Goal: Task Accomplishment & Management: Manage account settings

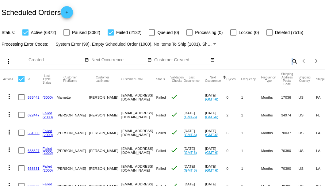
click at [291, 66] on mat-icon "search" at bounding box center [294, 61] width 7 height 10
click at [290, 63] on input "Search" at bounding box center [257, 60] width 81 height 5
paste input "resuzanne@yahoo.com"
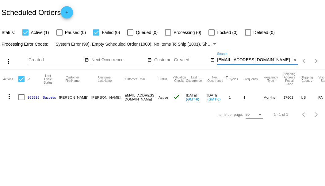
type input "resuzanne@yahoo.com"
click at [34, 95] on link "983398" at bounding box center [34, 97] width 12 height 4
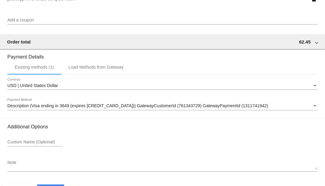
scroll to position [592, 0]
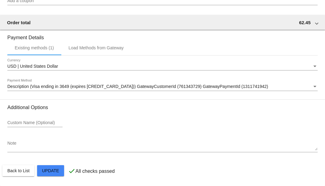
click at [9, 145] on textarea "Note" at bounding box center [162, 146] width 311 height 10
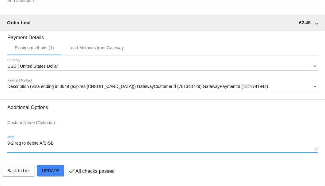
click at [15, 144] on textarea "9-2 req to delete A/S-SB" at bounding box center [162, 146] width 311 height 10
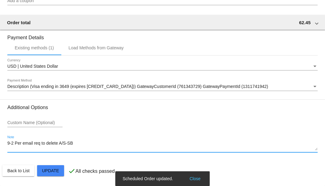
type textarea "9-2 Per email req to delete A/S-SB"
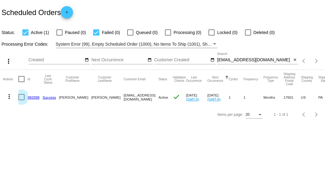
click at [23, 98] on div at bounding box center [21, 97] width 6 height 6
click at [21, 100] on input "checkbox" at bounding box center [21, 100] width 0 height 0
checkbox input "true"
click at [7, 96] on mat-icon "more_vert" at bounding box center [9, 96] width 7 height 7
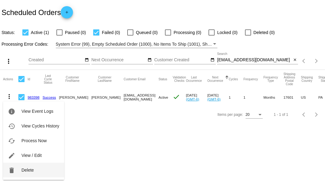
click at [38, 172] on button "delete Delete" at bounding box center [33, 170] width 61 height 15
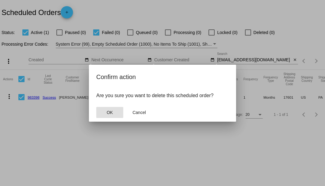
click at [109, 114] on span "OK" at bounding box center [110, 112] width 6 height 5
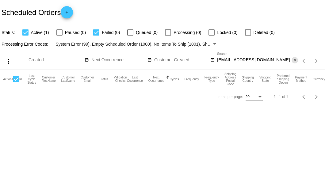
click at [295, 60] on mat-icon "close" at bounding box center [295, 60] width 4 height 5
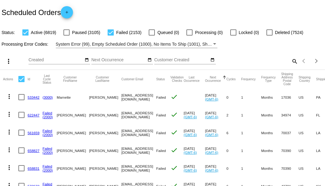
click at [293, 66] on mat-icon "search" at bounding box center [294, 61] width 7 height 10
click at [293, 63] on input "Search" at bounding box center [257, 60] width 81 height 5
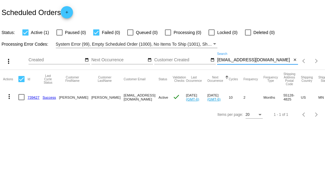
type input "clangewisch@gmail.com"
click at [32, 97] on link "739427" at bounding box center [34, 97] width 12 height 4
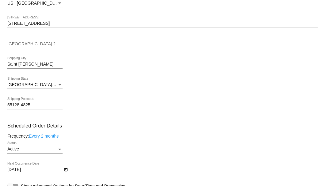
scroll to position [307, 0]
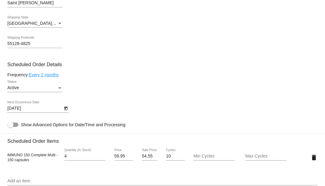
click at [67, 108] on icon "Open calendar" at bounding box center [65, 109] width 3 height 4
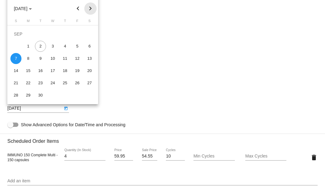
click at [90, 9] on button "Next month" at bounding box center [90, 8] width 12 height 12
click at [77, 48] on div "7" at bounding box center [77, 46] width 11 height 11
type input "11/7/2025"
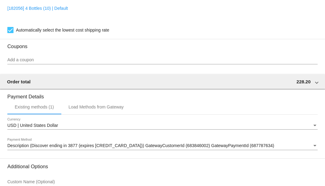
scroll to position [571, 0]
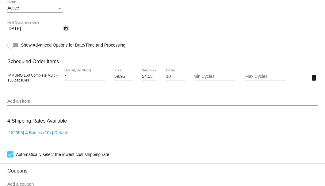
scroll to position [305, 0]
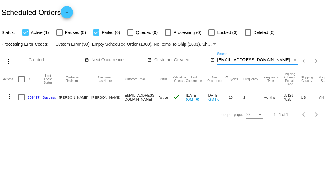
drag, startPoint x: 267, startPoint y: 60, endPoint x: 216, endPoint y: 63, distance: 51.6
click at [216, 63] on div "more_vert Sep Jan Feb Mar Apr 1" at bounding box center [162, 59] width 325 height 22
paste input "bburton659@yahoo"
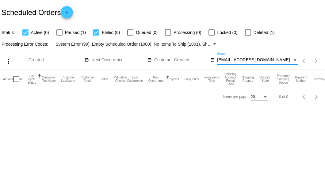
type input "bburton659@yahoo.com"
click at [61, 30] on div at bounding box center [59, 32] width 6 height 6
click at [60, 36] on input "Paused (1)" at bounding box center [59, 36] width 0 height 0
checkbox input "true"
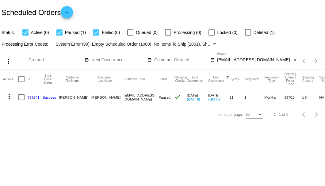
click at [37, 97] on link "766241" at bounding box center [34, 97] width 12 height 4
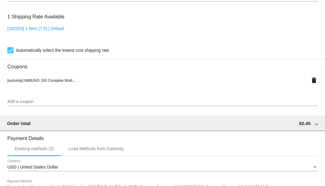
scroll to position [592, 0]
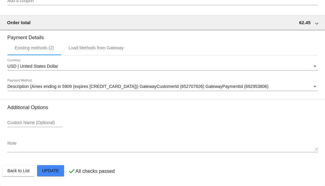
click at [49, 146] on textarea "Note" at bounding box center [162, 146] width 311 height 10
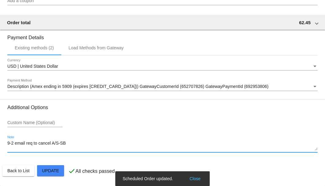
type textarea "9-2 email req to cancel A/S-SB"
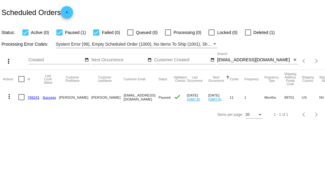
click at [20, 98] on div at bounding box center [21, 97] width 6 height 6
click at [21, 100] on input "checkbox" at bounding box center [21, 100] width 0 height 0
checkbox input "true"
click at [12, 97] on mat-icon "more_vert" at bounding box center [9, 96] width 7 height 7
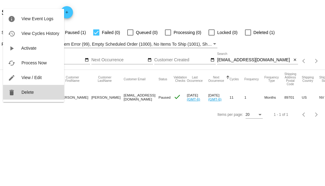
click at [36, 94] on button "delete Delete" at bounding box center [33, 92] width 61 height 15
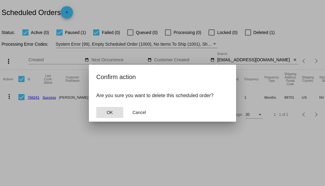
click at [109, 112] on span "OK" at bounding box center [110, 112] width 6 height 5
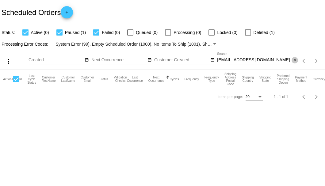
click at [297, 60] on mat-icon "close" at bounding box center [295, 60] width 4 height 5
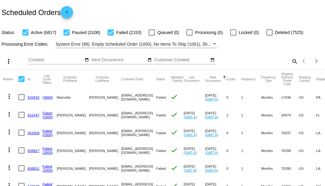
click at [293, 66] on mat-icon "search" at bounding box center [294, 61] width 7 height 10
click at [292, 63] on input "Search" at bounding box center [257, 60] width 81 height 5
paste input "sgbickett@gmail.com"
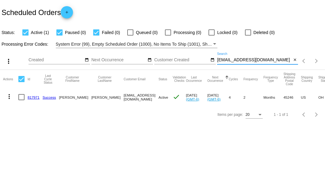
type input "sgbickett@gmail.com"
click at [36, 97] on link "817971" at bounding box center [34, 97] width 12 height 4
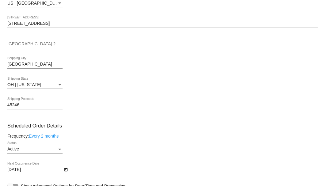
scroll to position [307, 0]
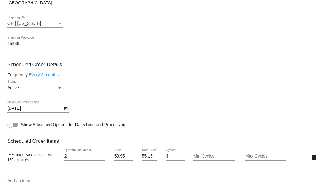
click at [57, 76] on link "Every 2 months" at bounding box center [44, 74] width 30 height 5
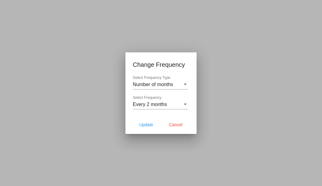
click at [83, 71] on div at bounding box center [161, 93] width 322 height 186
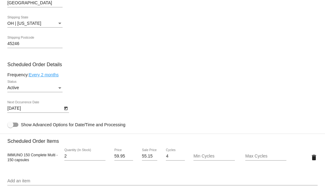
scroll to position [409, 0]
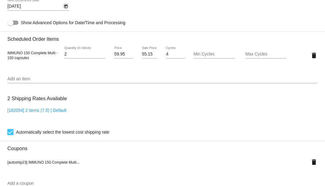
click at [66, 7] on icon "Open calendar" at bounding box center [66, 6] width 4 height 7
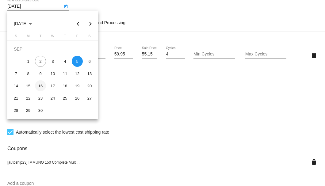
click at [41, 84] on div "16" at bounding box center [40, 85] width 11 height 11
type input "9/16/2025"
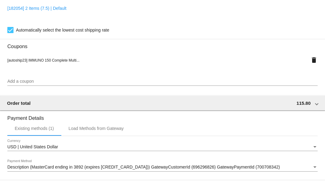
scroll to position [592, 0]
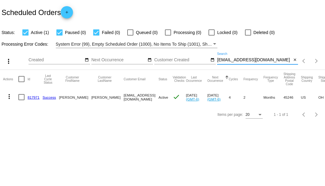
drag, startPoint x: 259, startPoint y: 59, endPoint x: 218, endPoint y: 61, distance: 41.2
click at [218, 61] on input "[EMAIL_ADDRESS][DOMAIN_NAME]" at bounding box center [254, 60] width 75 height 5
paste input "[EMAIL_ADDRESS]"
type input "[EMAIL_ADDRESS][DOMAIN_NAME]"
click at [34, 95] on link "611136" at bounding box center [34, 97] width 12 height 4
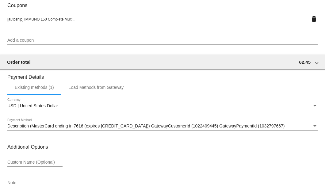
scroll to position [592, 0]
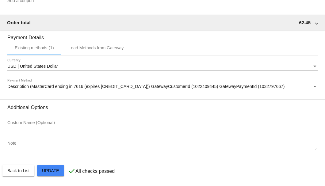
click at [35, 148] on textarea "Note" at bounding box center [162, 146] width 311 height 10
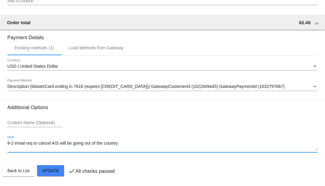
scroll to position [5, 0]
click at [38, 150] on textarea "9-2 email req to cancel A/S will be going out of the country." at bounding box center [162, 146] width 311 height 10
click at [38, 149] on textarea "9-2 email req to cancel A/S will be going out of the country." at bounding box center [162, 146] width 311 height 10
paste textarea "[EMAIL_ADDRESS][DOMAIN_NAME]"
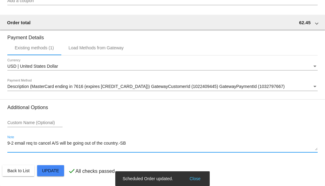
type textarea "9-2 email req to cancel A/S will be going out of the country.-SB"
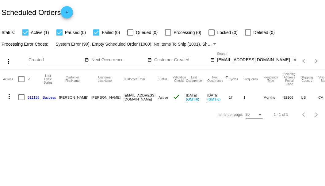
click at [20, 98] on div at bounding box center [21, 97] width 6 height 6
click at [21, 100] on input "checkbox" at bounding box center [21, 100] width 0 height 0
checkbox input "true"
click at [10, 97] on mat-icon "more_vert" at bounding box center [9, 96] width 7 height 7
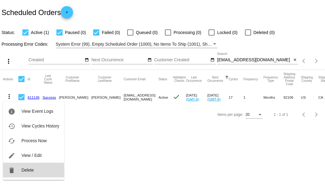
click at [28, 174] on button "delete Delete" at bounding box center [33, 170] width 61 height 15
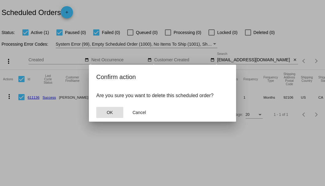
click at [111, 114] on span "OK" at bounding box center [110, 112] width 6 height 5
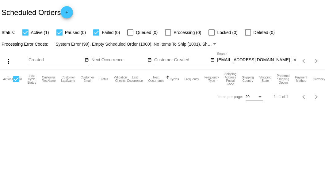
click at [263, 60] on input "dcarothers1@mac.com" at bounding box center [254, 60] width 75 height 5
type input "dcarothers1@mac.com"
click at [293, 60] on mat-icon "close" at bounding box center [295, 60] width 4 height 5
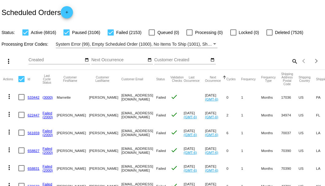
click at [291, 66] on mat-icon "search" at bounding box center [294, 61] width 7 height 10
click at [289, 63] on input "Search" at bounding box center [257, 60] width 81 height 5
paste input "955833"
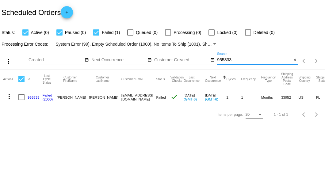
type input "955833"
drag, startPoint x: 95, startPoint y: 97, endPoint x: 134, endPoint y: 97, distance: 38.4
click at [134, 97] on mat-row "more_vert 955833 Failed (2000) Larry Riggs wyattearp4u@duck.com Failed check Au…" at bounding box center [224, 97] width 442 height 18
click at [30, 97] on link "955833" at bounding box center [34, 97] width 12 height 4
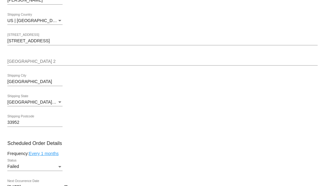
scroll to position [327, 0]
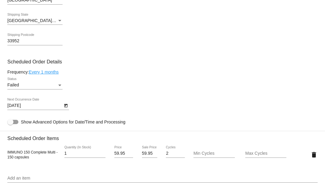
click at [57, 86] on div "Status" at bounding box center [60, 85] width 6 height 5
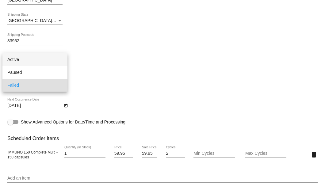
click at [51, 61] on span "Active" at bounding box center [34, 59] width 55 height 13
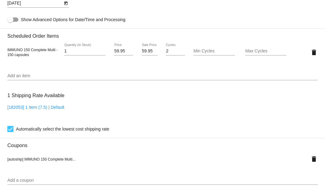
scroll to position [389, 0]
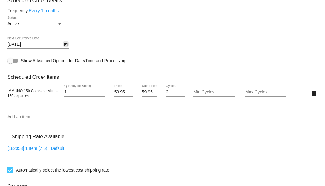
click at [64, 46] on icon "Open calendar" at bounding box center [66, 44] width 4 height 7
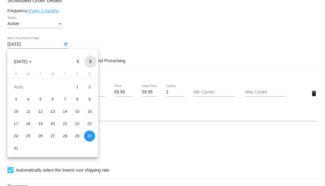
click at [88, 63] on button "Next month" at bounding box center [90, 62] width 12 height 12
click at [39, 99] on div "2" at bounding box center [40, 99] width 11 height 11
type input "9/2/2025"
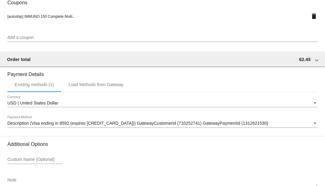
scroll to position [610, 0]
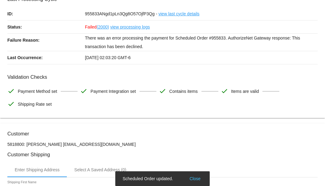
scroll to position [0, 0]
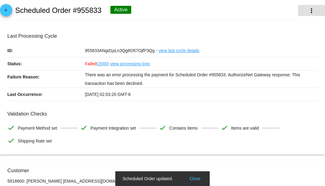
click at [308, 15] on button "more_vert" at bounding box center [311, 10] width 27 height 11
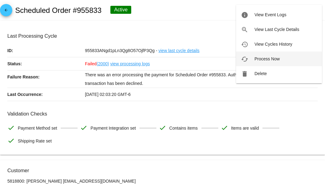
click at [266, 61] on span "Process Now" at bounding box center [267, 58] width 25 height 5
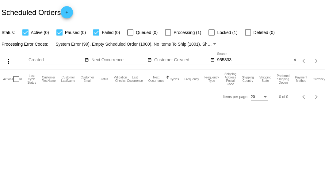
click at [233, 57] on div "955833 Search" at bounding box center [254, 58] width 75 height 12
type input "955833"
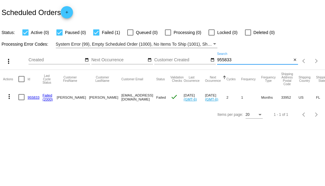
click at [31, 96] on link "955833" at bounding box center [34, 97] width 12 height 4
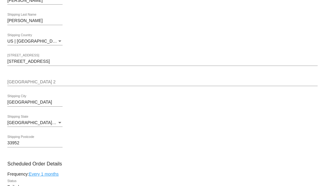
scroll to position [307, 0]
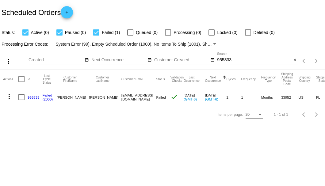
drag, startPoint x: 253, startPoint y: 63, endPoint x: 246, endPoint y: 60, distance: 8.2
click at [246, 60] on div "955833 Search" at bounding box center [254, 58] width 75 height 12
drag, startPoint x: 246, startPoint y: 60, endPoint x: 218, endPoint y: 60, distance: 27.3
click at [218, 60] on input "955833" at bounding box center [254, 60] width 75 height 5
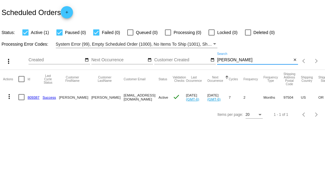
type input "[PERSON_NAME]"
click at [36, 98] on link "809387" at bounding box center [34, 97] width 12 height 4
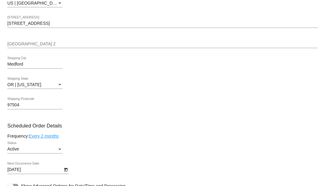
scroll to position [327, 0]
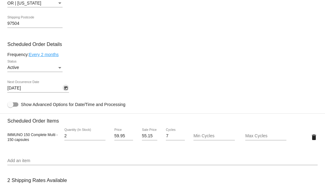
click at [66, 87] on icon "Open calendar" at bounding box center [66, 88] width 4 height 7
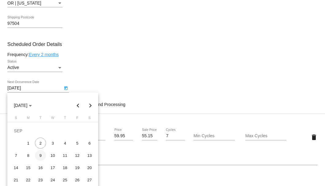
click at [41, 155] on div "9" at bounding box center [40, 155] width 11 height 11
type input "9/9/2025"
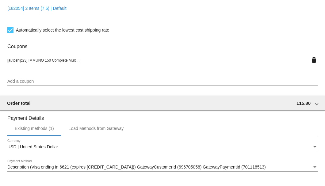
scroll to position [592, 0]
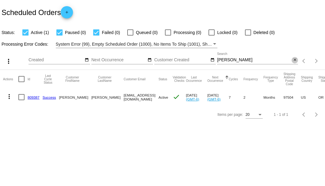
click at [296, 61] on mat-icon "close" at bounding box center [295, 60] width 4 height 5
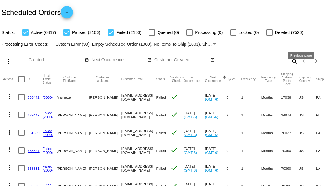
click at [294, 66] on mat-icon "search" at bounding box center [294, 61] width 7 height 10
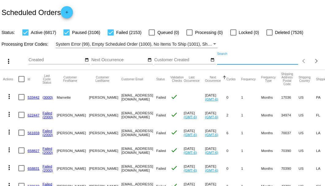
click at [291, 63] on input "Search" at bounding box center [257, 60] width 81 height 5
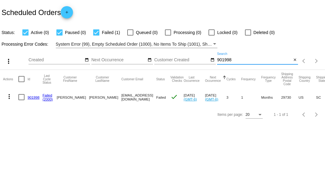
type input "901998"
click at [20, 98] on div at bounding box center [21, 97] width 6 height 6
click at [21, 100] on input "checkbox" at bounding box center [21, 100] width 0 height 0
checkbox input "true"
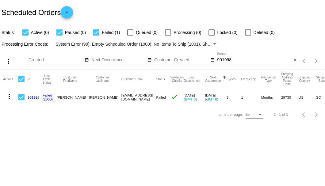
click at [10, 96] on mat-icon "more_vert" at bounding box center [9, 96] width 7 height 7
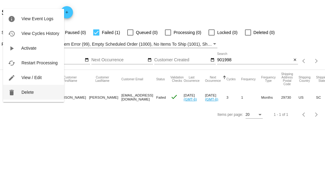
click at [23, 95] on button "delete Delete" at bounding box center [33, 92] width 61 height 15
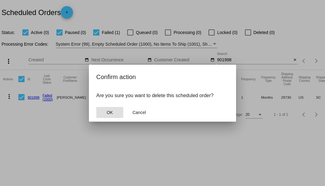
click at [106, 111] on button "OK" at bounding box center [109, 112] width 27 height 11
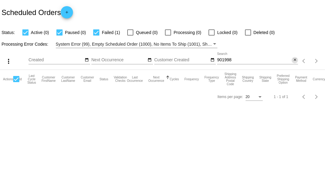
click at [295, 60] on mat-icon "close" at bounding box center [295, 60] width 4 height 5
click at [295, 60] on mat-icon "search" at bounding box center [294, 61] width 7 height 10
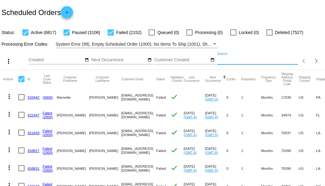
click at [240, 63] on input "Search" at bounding box center [257, 60] width 81 height 5
paste input "rtompkins7@cox.net"
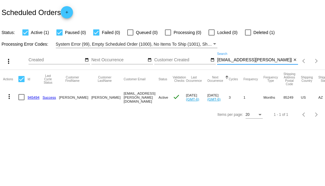
type input "rtompkins7@cox.net"
click at [28, 96] on link "945494" at bounding box center [34, 97] width 12 height 4
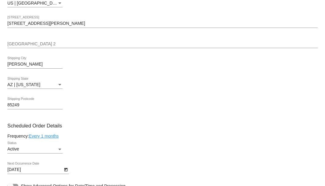
scroll to position [327, 0]
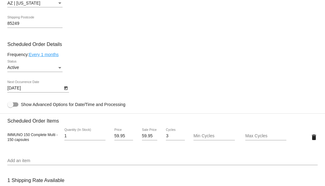
click at [66, 89] on icon "Open calendar" at bounding box center [66, 88] width 4 height 7
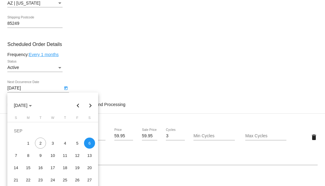
click at [91, 107] on button "Next month" at bounding box center [90, 105] width 12 height 12
click at [26, 144] on div "6" at bounding box center [28, 143] width 11 height 11
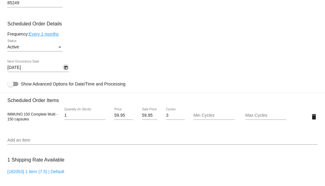
scroll to position [307, 0]
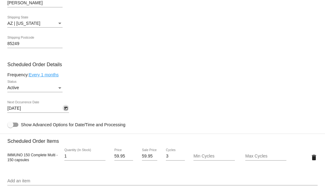
click at [66, 111] on icon "Open calendar" at bounding box center [65, 109] width 3 height 4
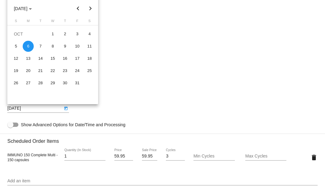
click at [111, 65] on div at bounding box center [162, 93] width 325 height 186
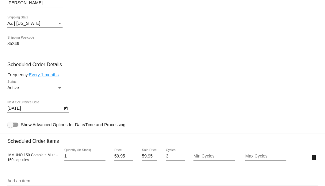
click at [53, 75] on link "Every 1 months" at bounding box center [44, 74] width 30 height 5
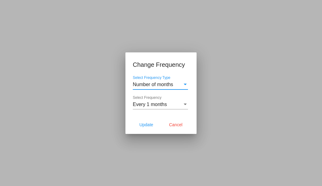
click at [160, 102] on span "Every 1 months" at bounding box center [150, 104] width 34 height 5
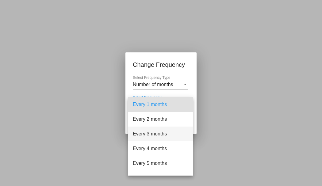
click at [156, 131] on span "Every 3 months" at bounding box center [160, 134] width 55 height 15
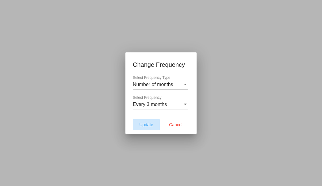
click at [146, 125] on span "Update" at bounding box center [146, 124] width 14 height 5
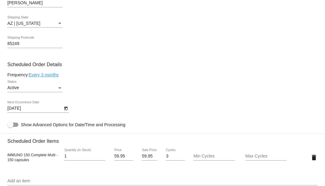
click at [67, 111] on icon "Open calendar" at bounding box center [66, 108] width 4 height 7
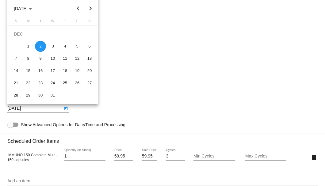
click at [78, 10] on button "Previous month" at bounding box center [78, 8] width 12 height 12
click at [65, 47] on div "6" at bounding box center [65, 46] width 11 height 11
type input "11/6/2025"
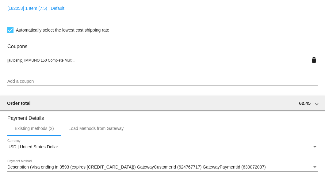
scroll to position [592, 0]
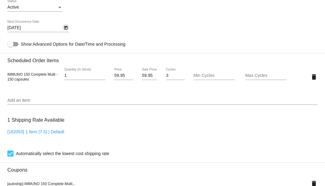
scroll to position [306, 0]
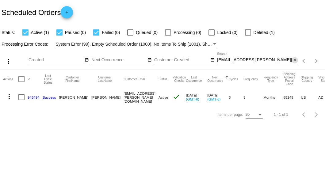
click at [296, 60] on mat-icon "close" at bounding box center [295, 60] width 4 height 5
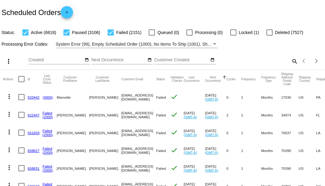
click at [194, 1] on div "Scheduled Orders add" at bounding box center [162, 12] width 325 height 25
